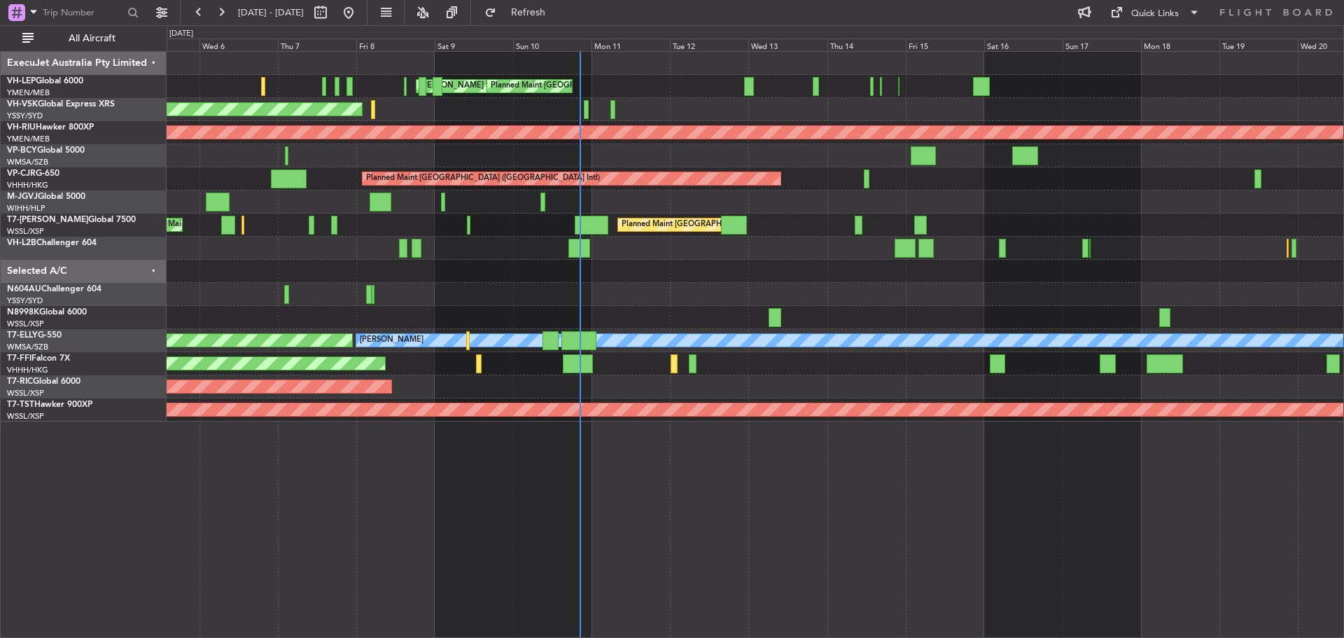
click at [919, 97] on div "[PERSON_NAME] San Antonio (San Antonio Intl) Planned Maint [GEOGRAPHIC_DATA] ([…" at bounding box center [755, 237] width 1177 height 370
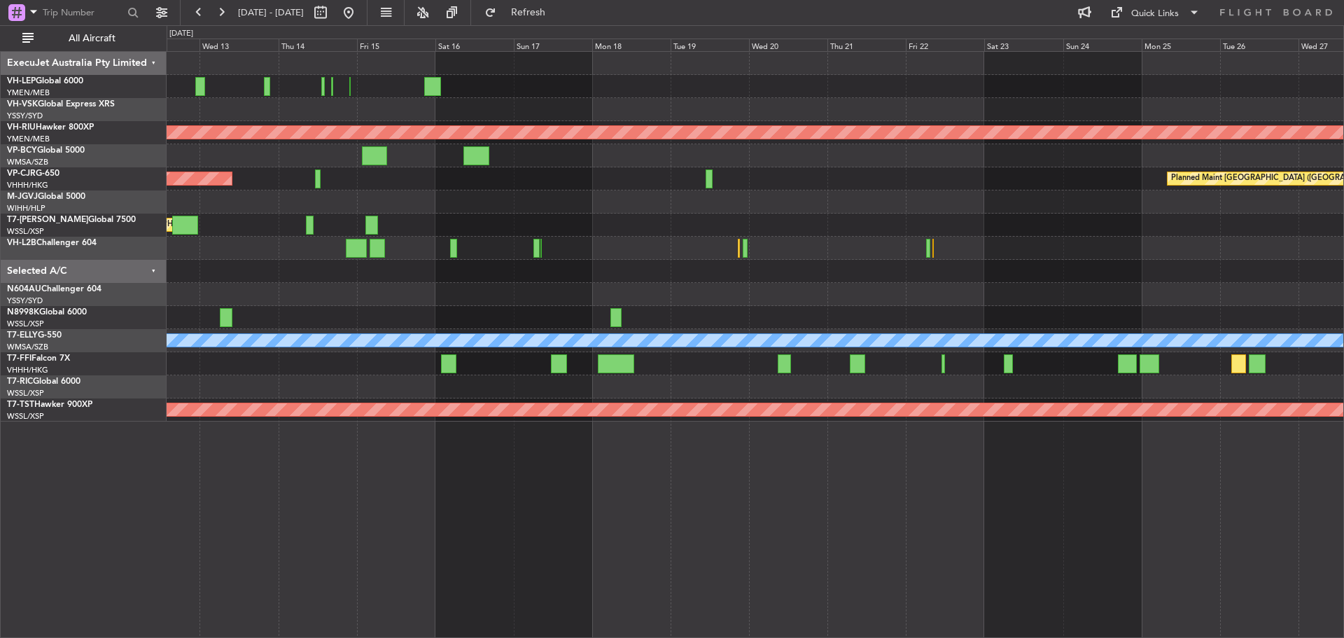
click at [447, 269] on div "Planned Maint Los Angeles (Los Angeles International) MEL San Antonio (San Anto…" at bounding box center [755, 237] width 1177 height 370
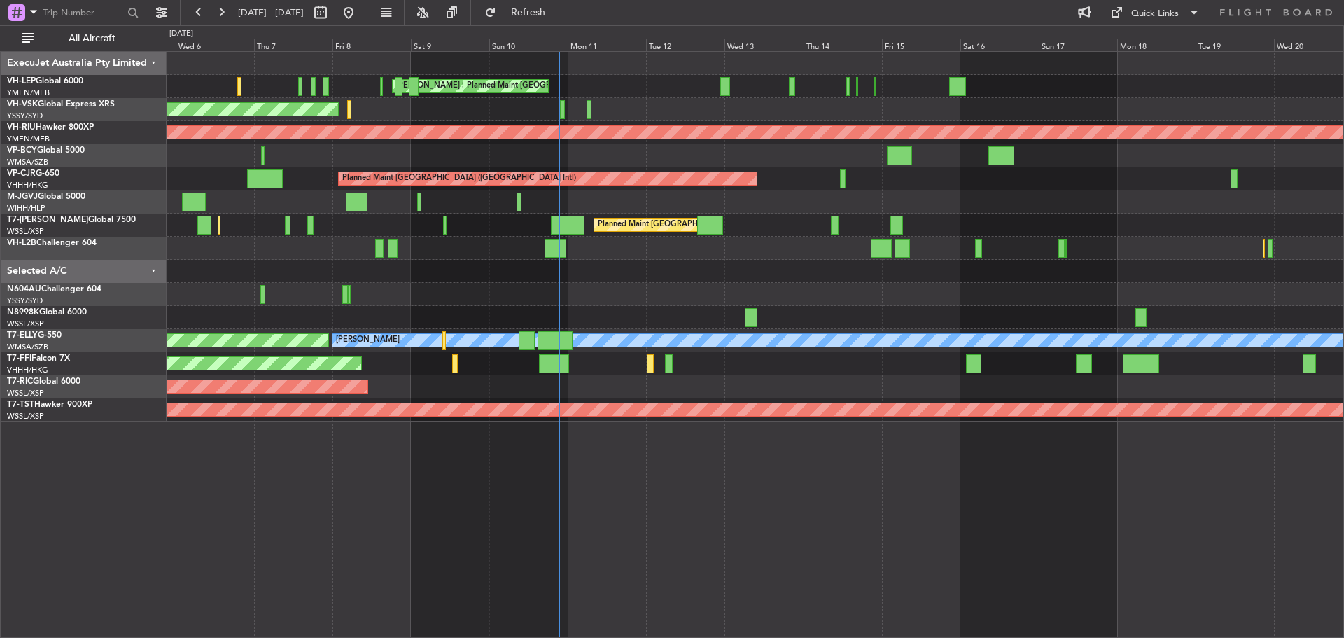
click at [910, 279] on div at bounding box center [755, 271] width 1177 height 23
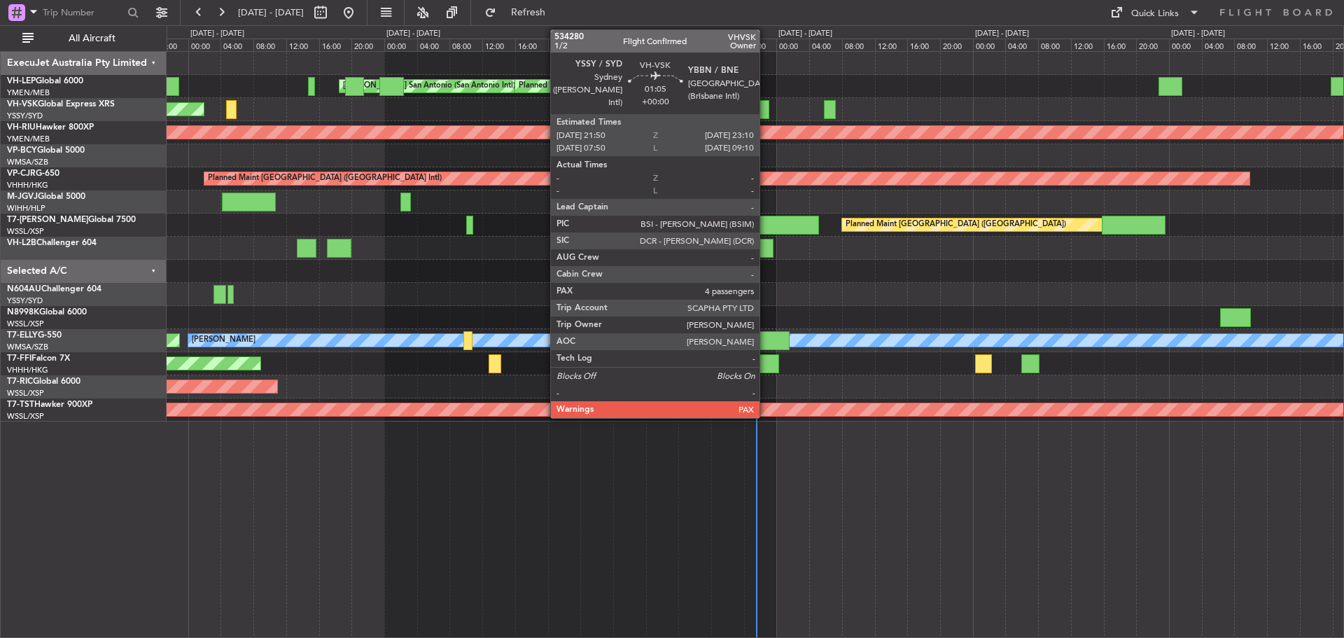
click at [766, 112] on div at bounding box center [763, 109] width 11 height 19
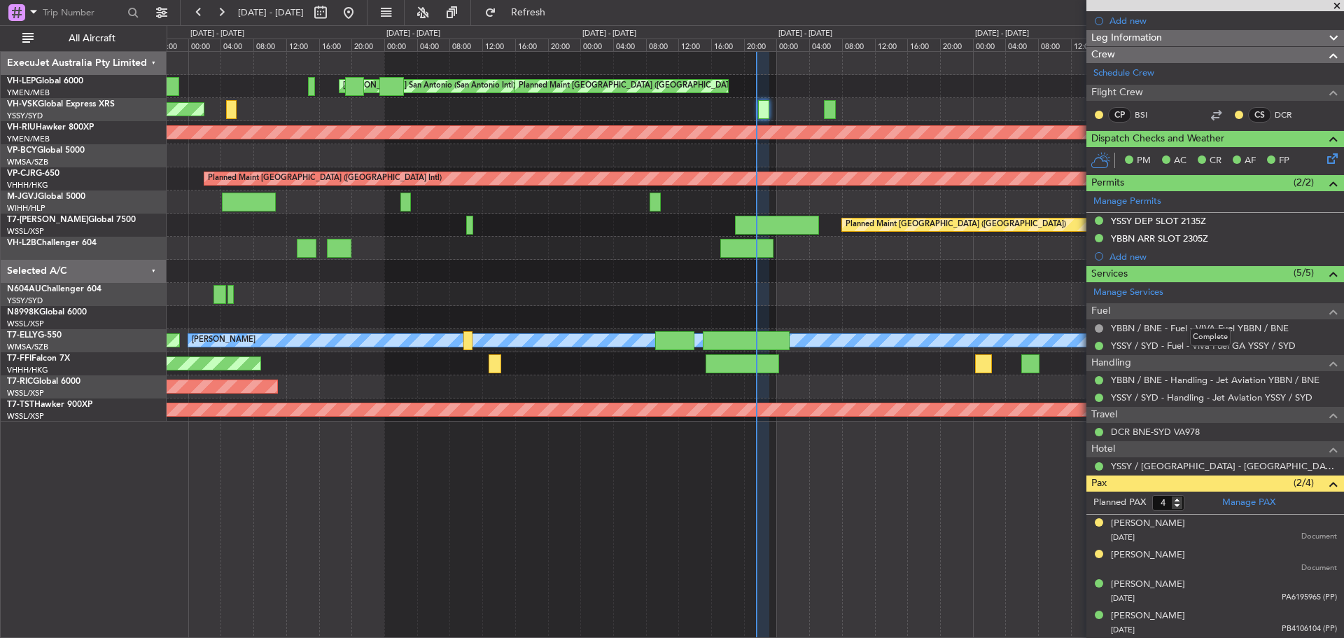
scroll to position [19, 0]
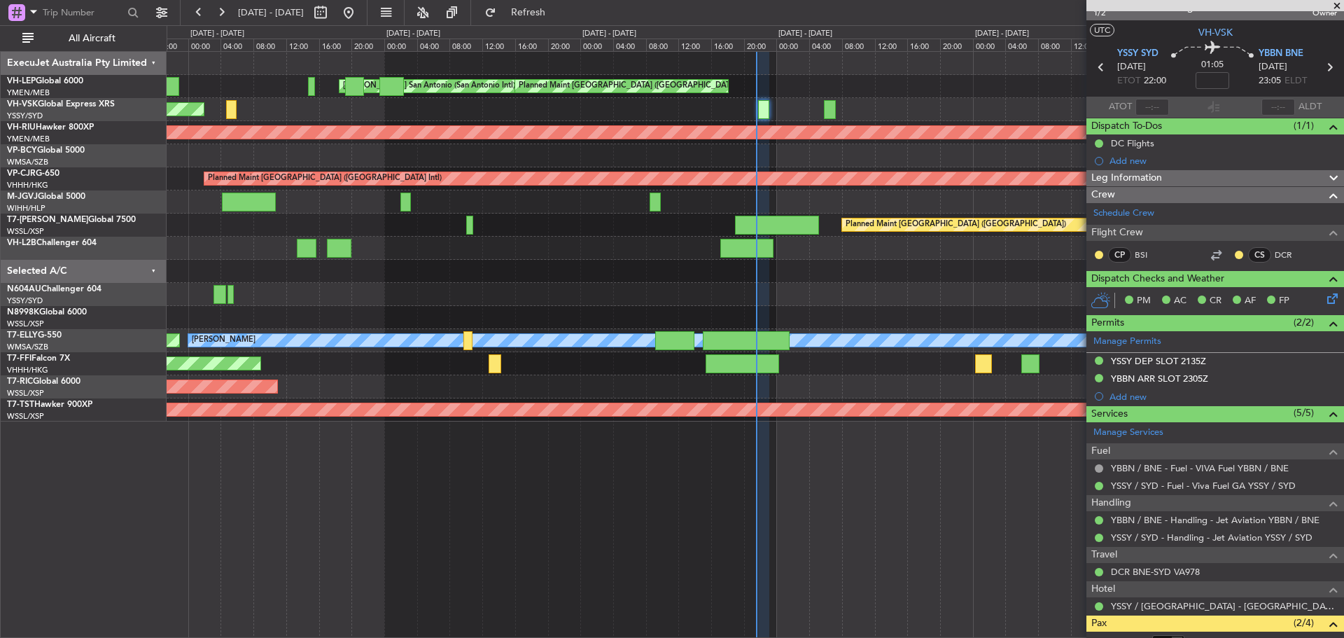
click at [1337, 7] on span at bounding box center [1337, 6] width 14 height 13
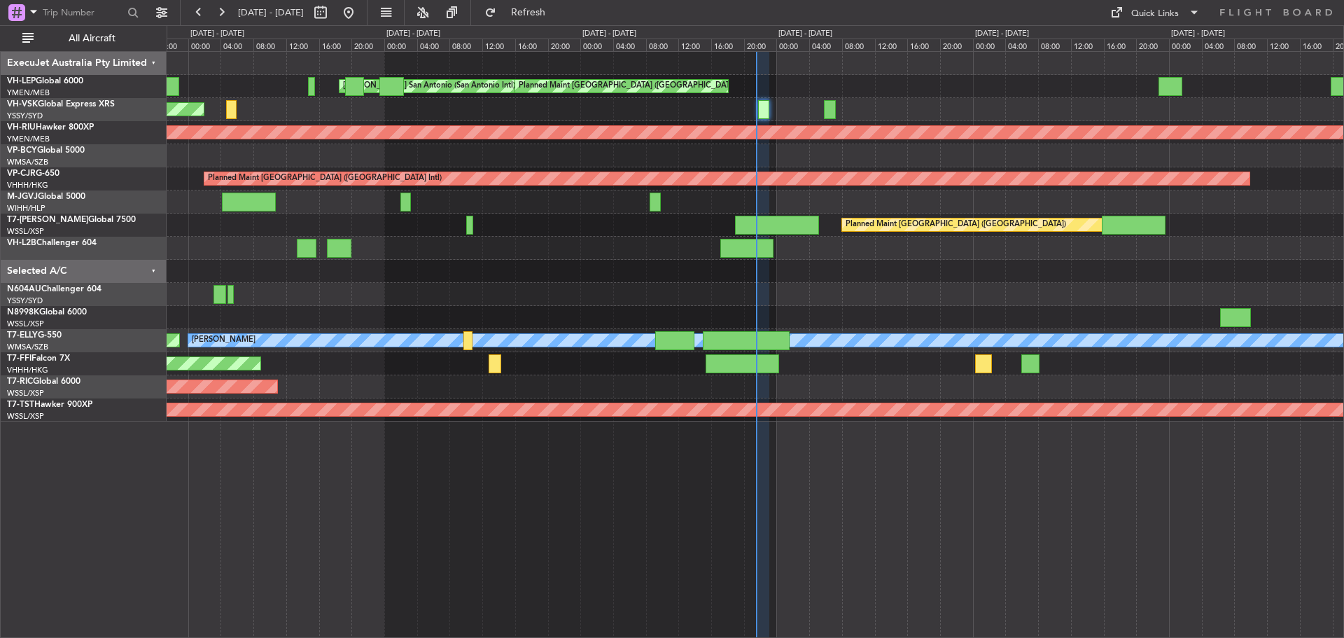
type input "0"
